Goal: Task Accomplishment & Management: Manage account settings

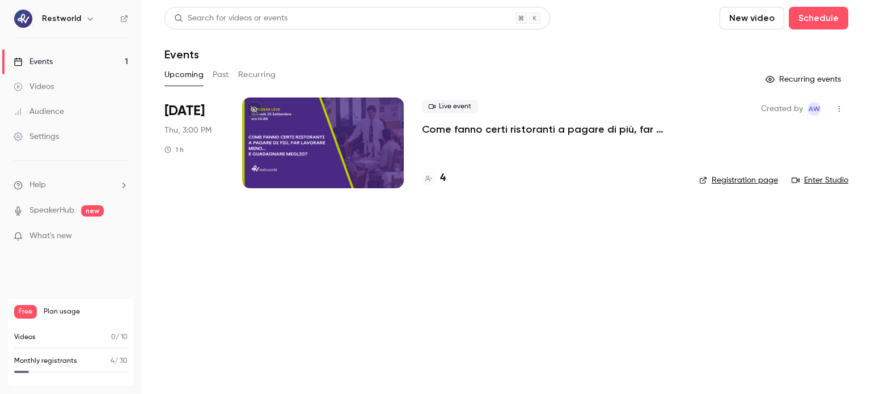
click at [64, 133] on link "Settings" at bounding box center [71, 136] width 142 height 25
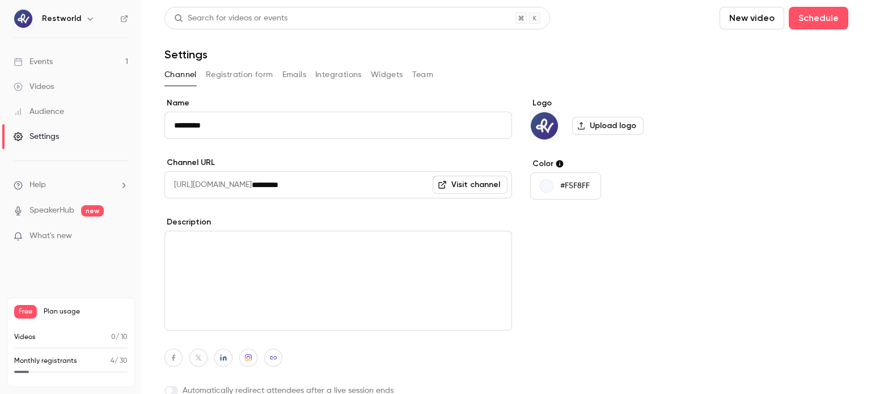
click at [235, 74] on button "Registration form" at bounding box center [239, 75] width 67 height 18
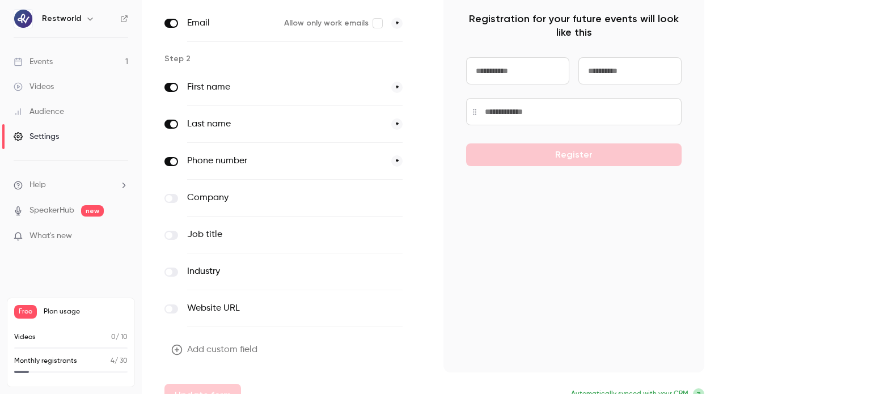
scroll to position [126, 0]
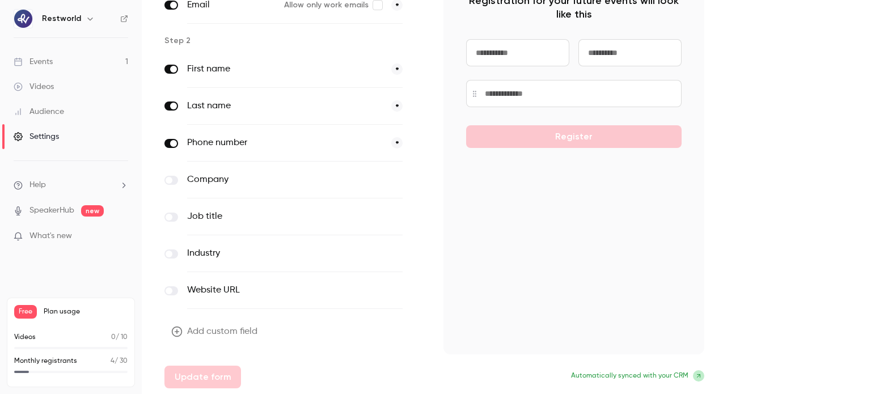
click at [238, 331] on button "Add custom field" at bounding box center [215, 331] width 102 height 23
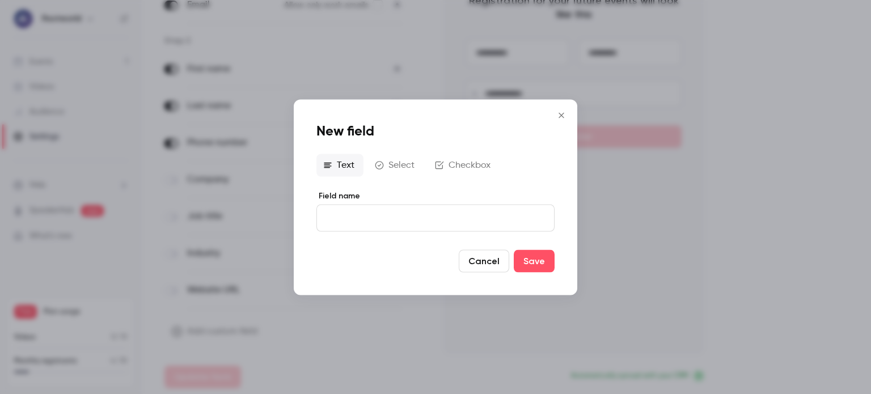
click at [372, 225] on input "Field name" at bounding box center [435, 217] width 238 height 27
type input "**********"
click at [539, 263] on button "Save" at bounding box center [534, 260] width 41 height 23
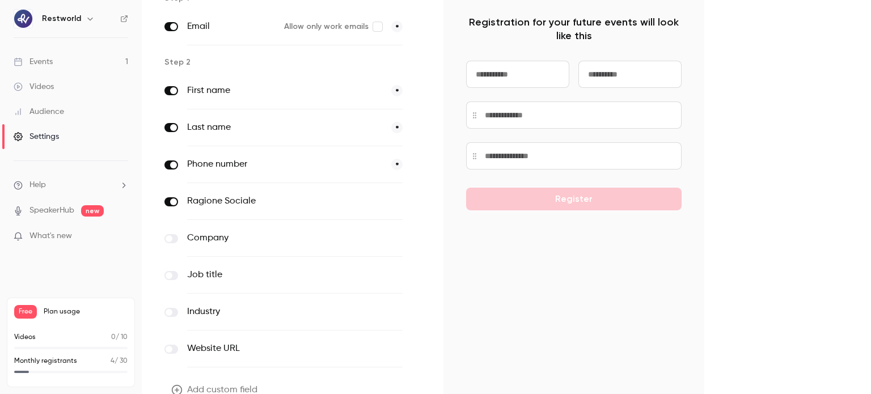
scroll to position [163, 0]
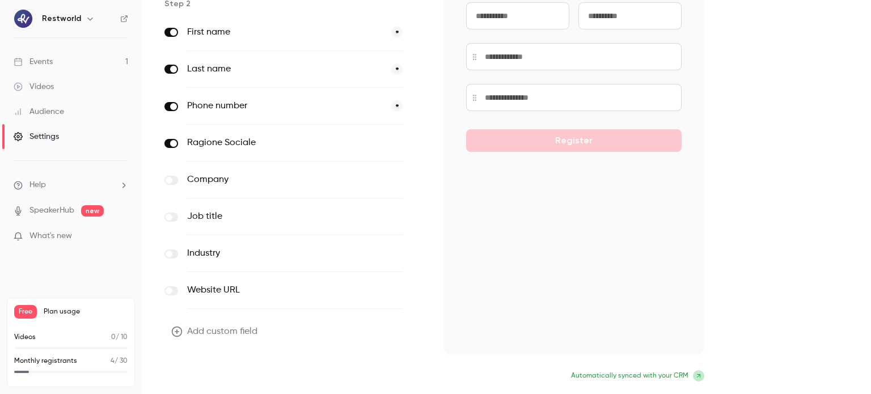
click at [216, 375] on button "Update form" at bounding box center [202, 377] width 77 height 23
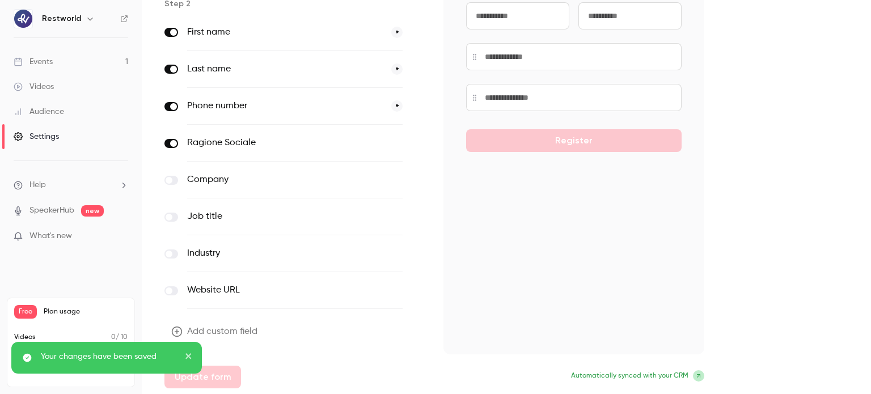
click at [84, 60] on link "Events 1" at bounding box center [71, 61] width 142 height 25
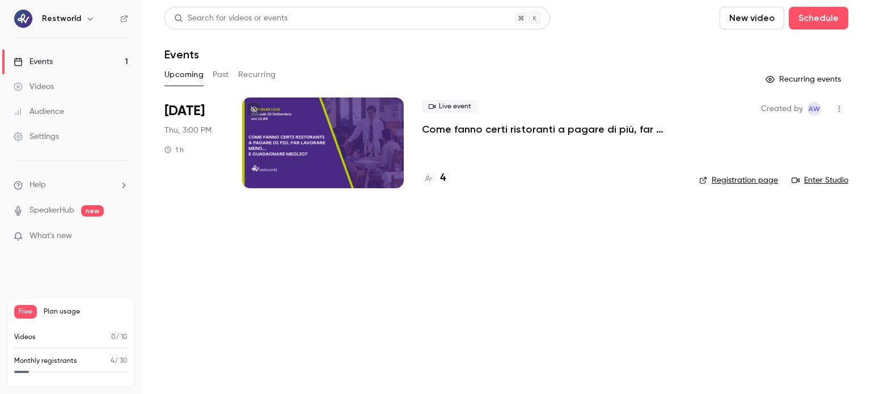
click at [291, 124] on div at bounding box center [323, 143] width 162 height 91
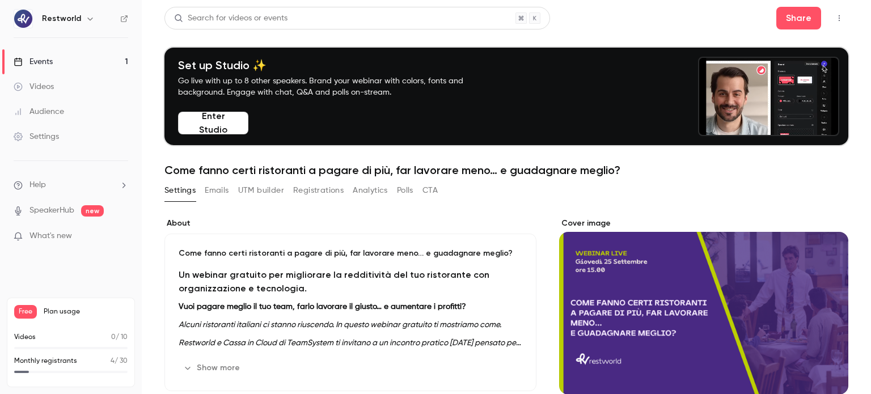
click at [206, 199] on button "Emails" at bounding box center [217, 190] width 24 height 18
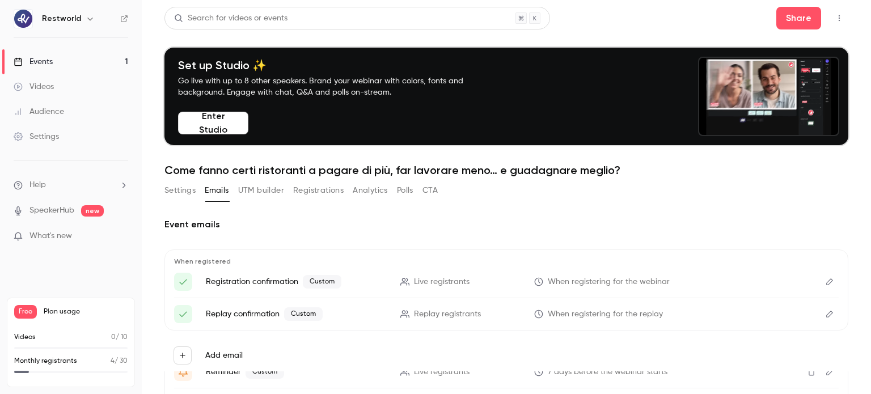
click at [324, 191] on button "Registrations" at bounding box center [318, 190] width 50 height 18
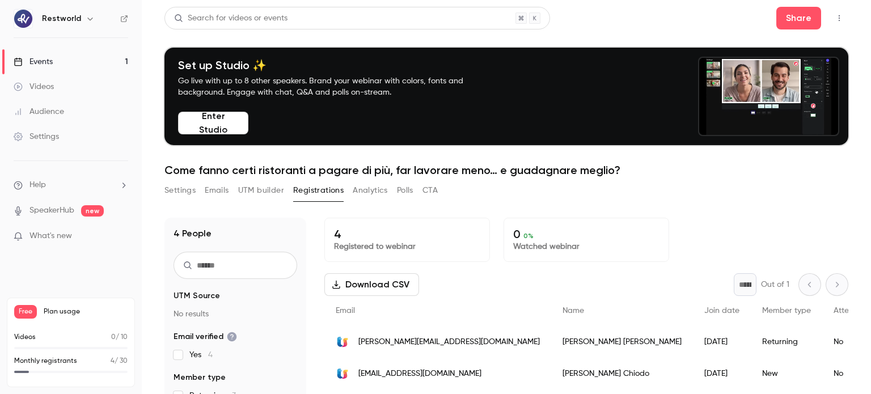
click at [835, 15] on icon "button" at bounding box center [839, 18] width 9 height 8
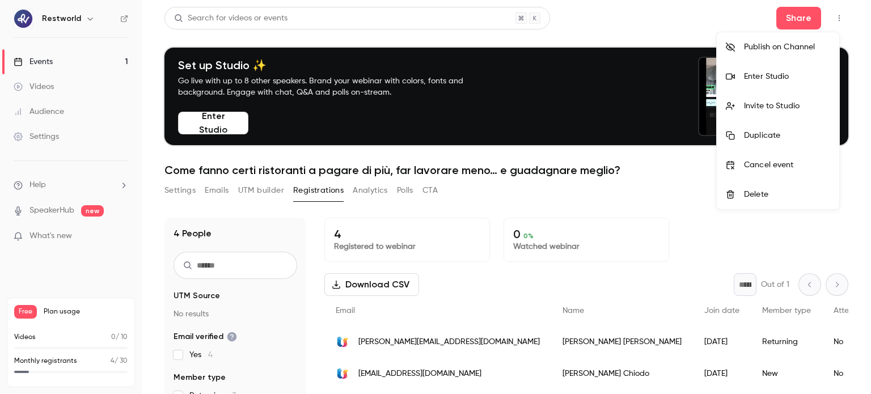
click at [608, 209] on div at bounding box center [435, 197] width 871 height 394
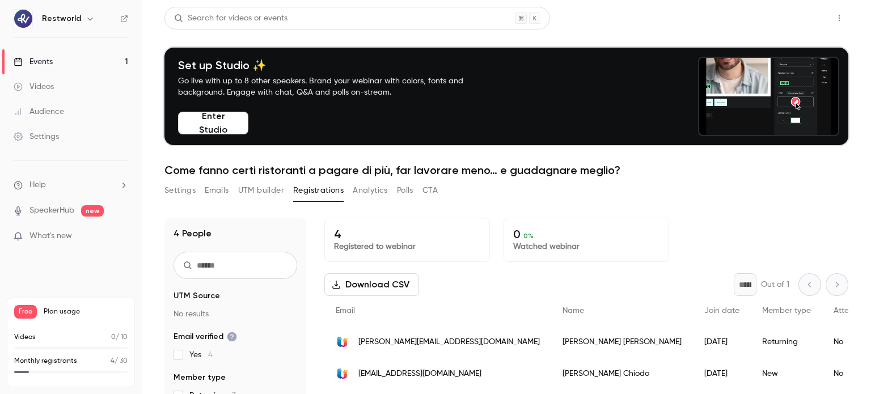
click at [800, 15] on button "Share" at bounding box center [798, 18] width 45 height 23
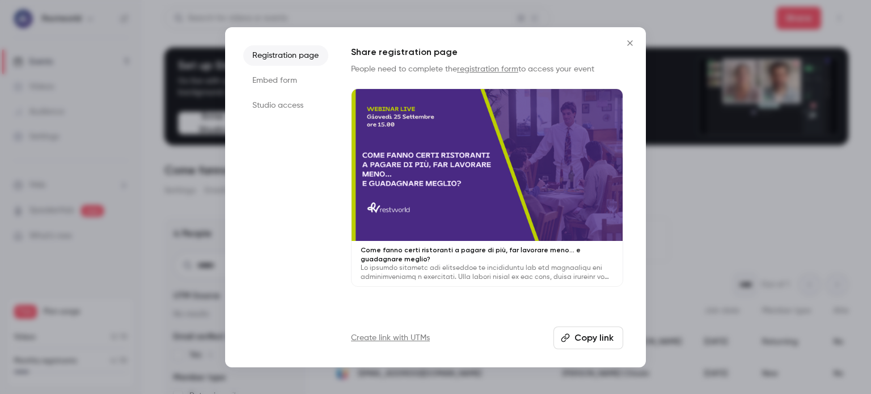
click at [585, 341] on button "Copy link" at bounding box center [588, 338] width 70 height 23
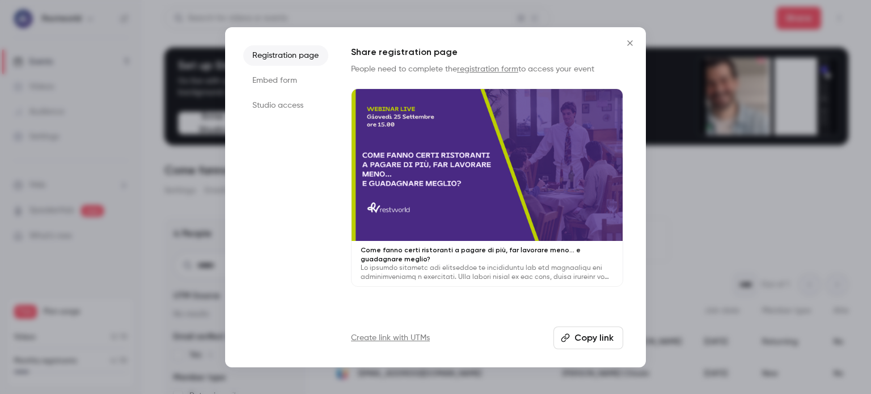
click at [608, 335] on button "Copy link" at bounding box center [588, 338] width 70 height 23
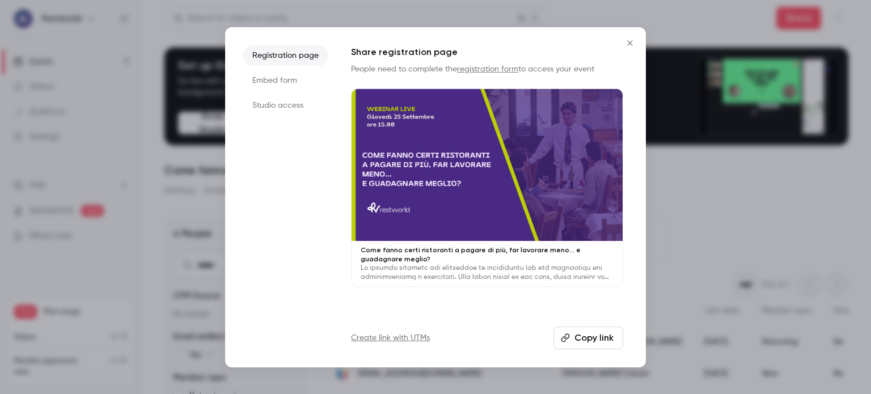
click at [25, 206] on div at bounding box center [435, 197] width 871 height 394
